Goal: Find specific page/section: Find specific page/section

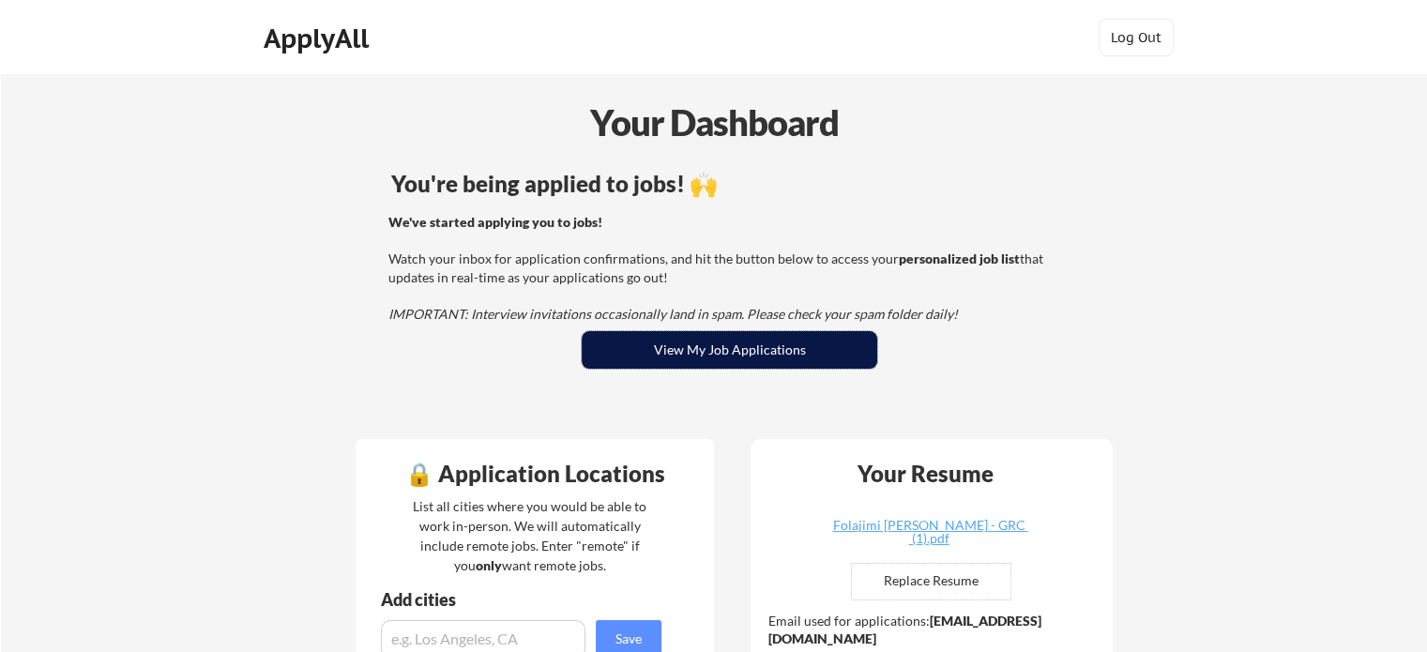
click at [606, 349] on button "View My Job Applications" at bounding box center [730, 350] width 296 height 38
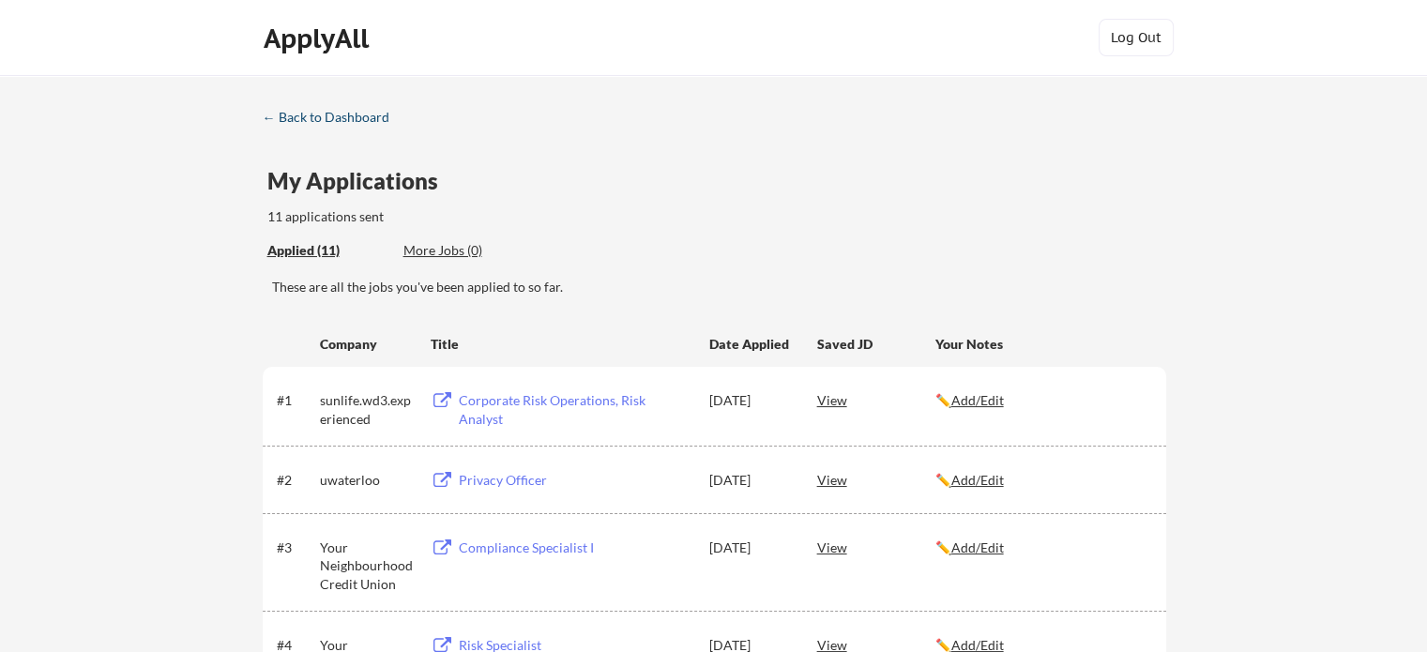
click at [295, 120] on div "← Back to Dashboard" at bounding box center [333, 117] width 141 height 13
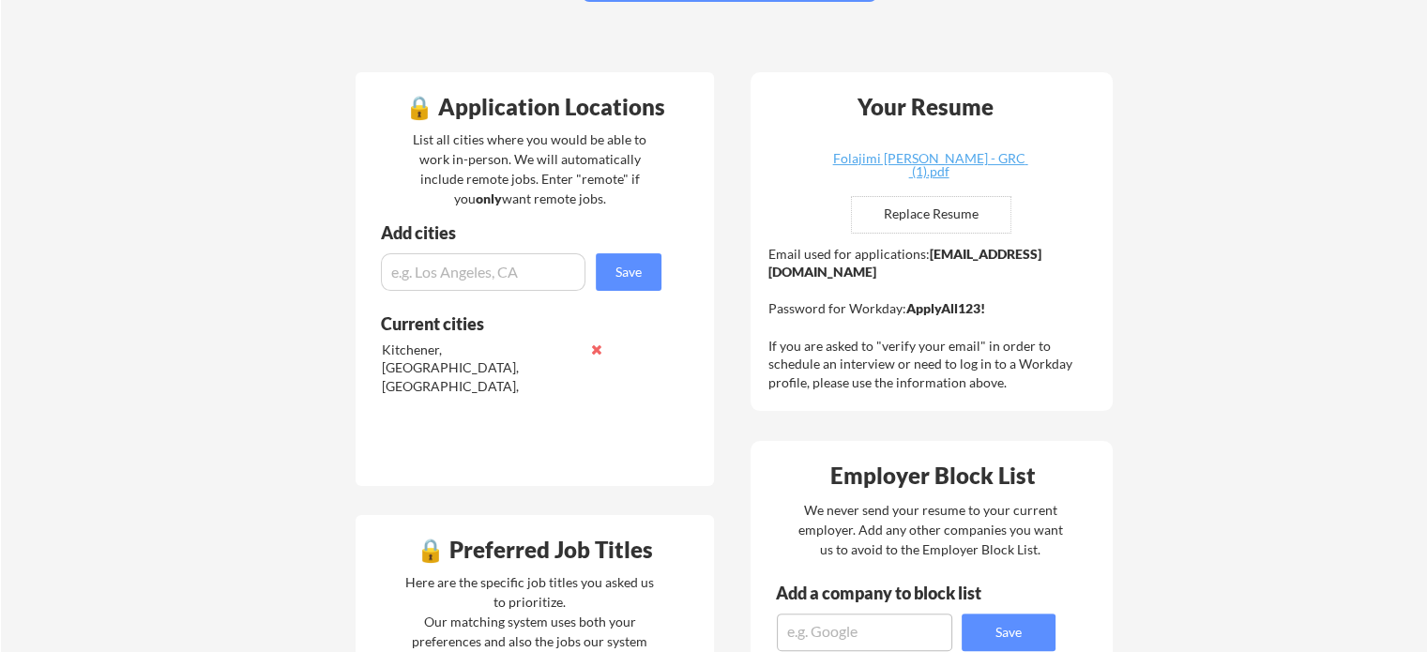
scroll to position [368, 0]
